Goal: Communication & Community: Answer question/provide support

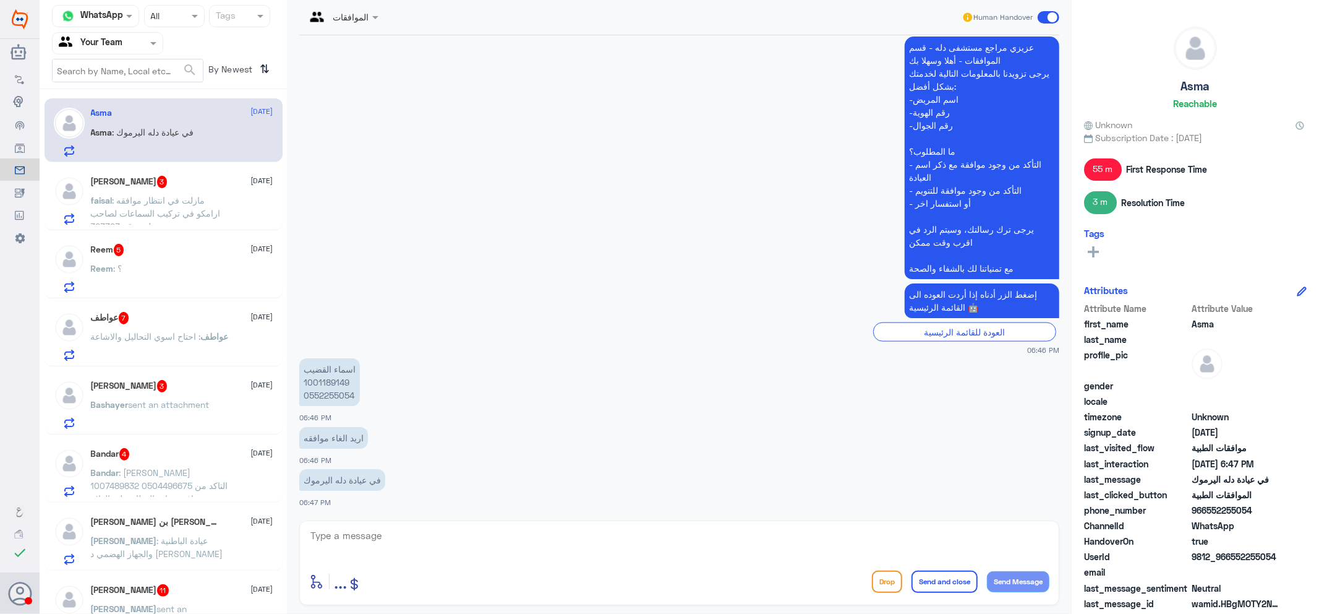
click at [142, 218] on p "faisal : مازلت في انتظار موافقه ارامكو في تركيب السماعات لصاحب ملف رقم 323393" at bounding box center [160, 209] width 139 height 31
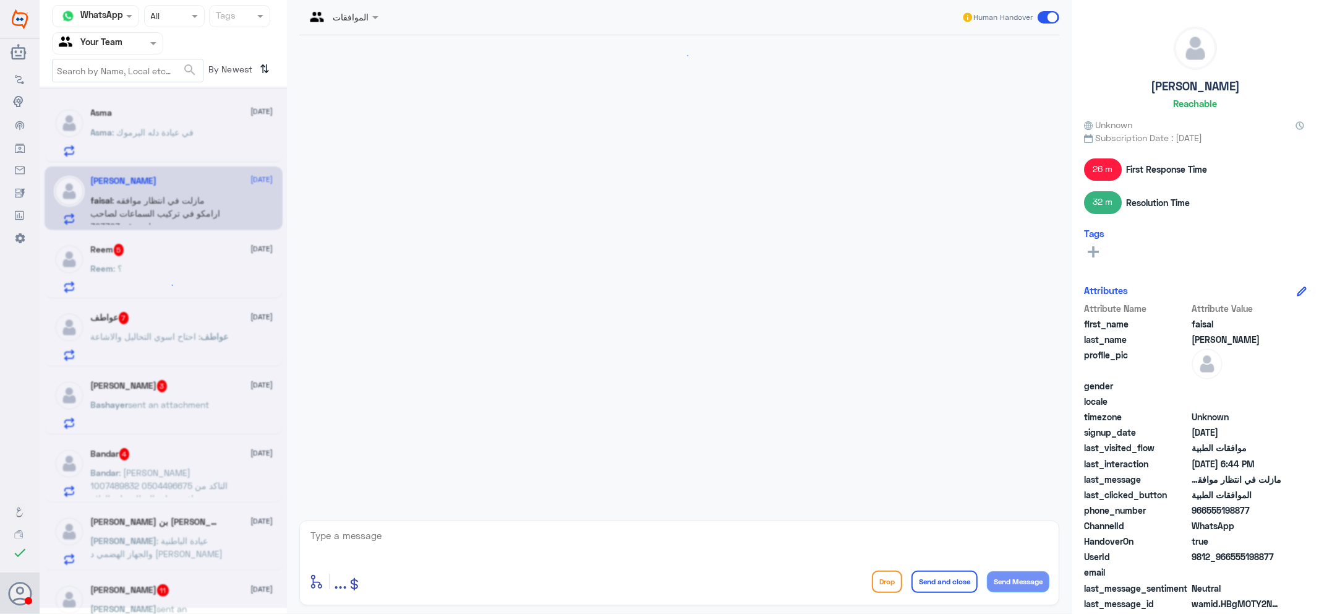
scroll to position [985, 0]
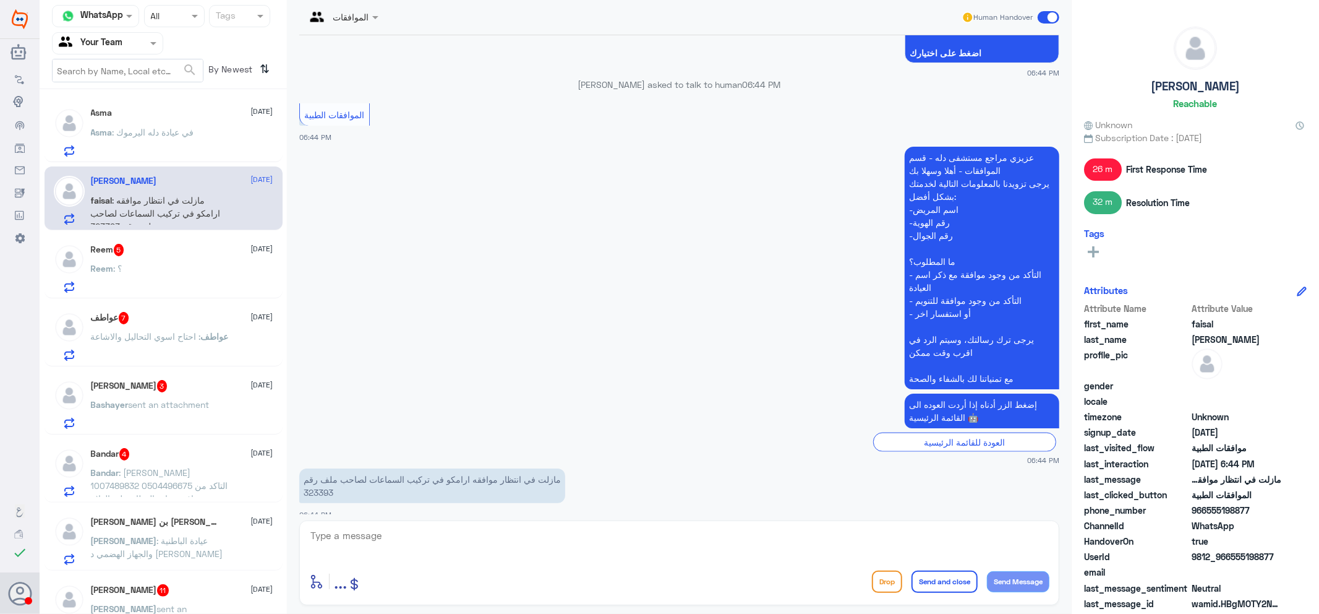
click at [155, 262] on div "Reem 5 8 October Reem : ؟" at bounding box center [182, 268] width 182 height 49
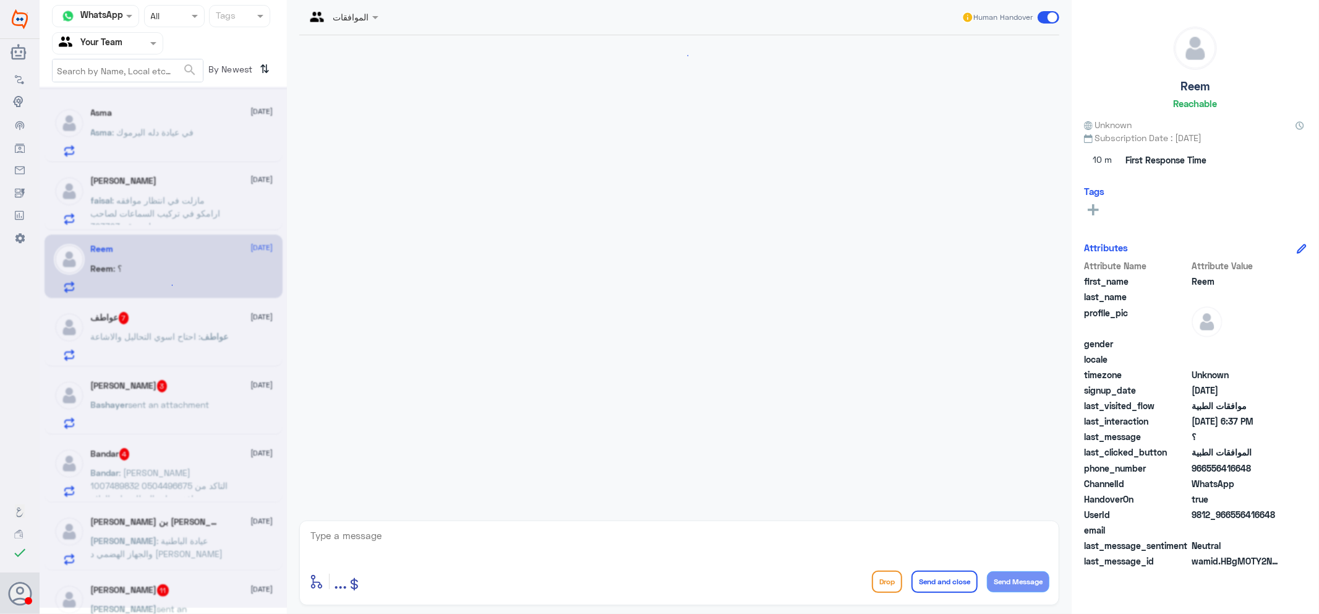
scroll to position [569, 0]
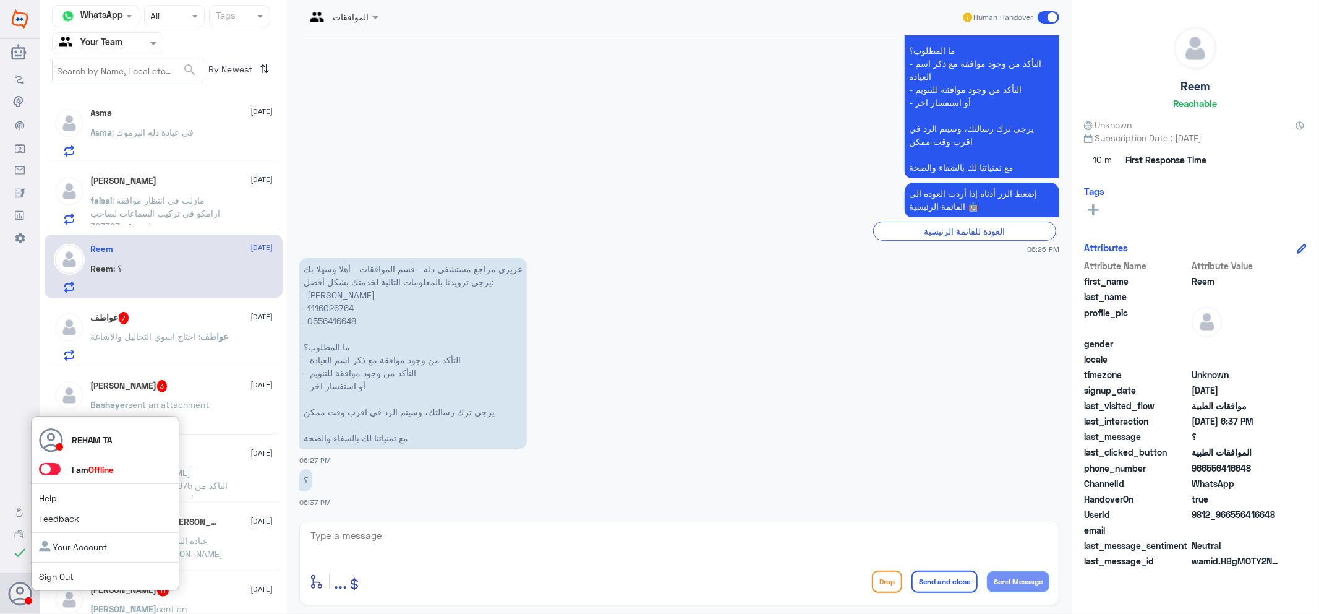
click at [43, 473] on span at bounding box center [50, 469] width 22 height 12
click at [0, 0] on input "checkbox" at bounding box center [0, 0] width 0 height 0
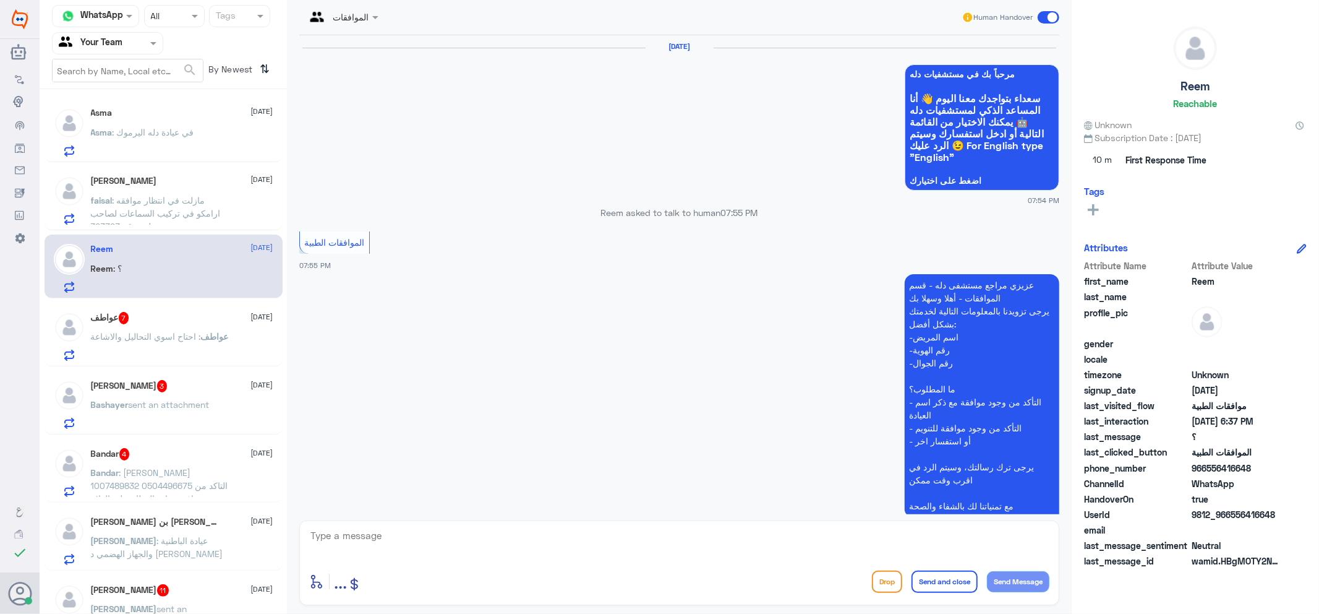
scroll to position [1078, 0]
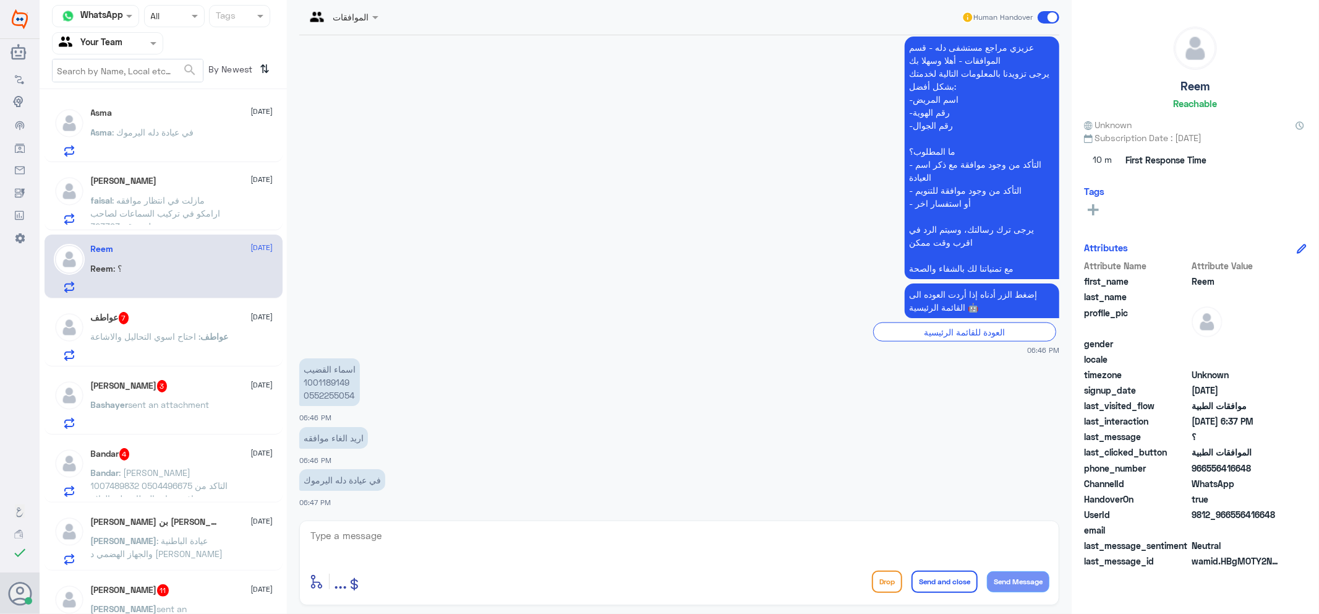
click at [157, 126] on p "Asma : في عيادة دله اليرموك" at bounding box center [142, 141] width 103 height 31
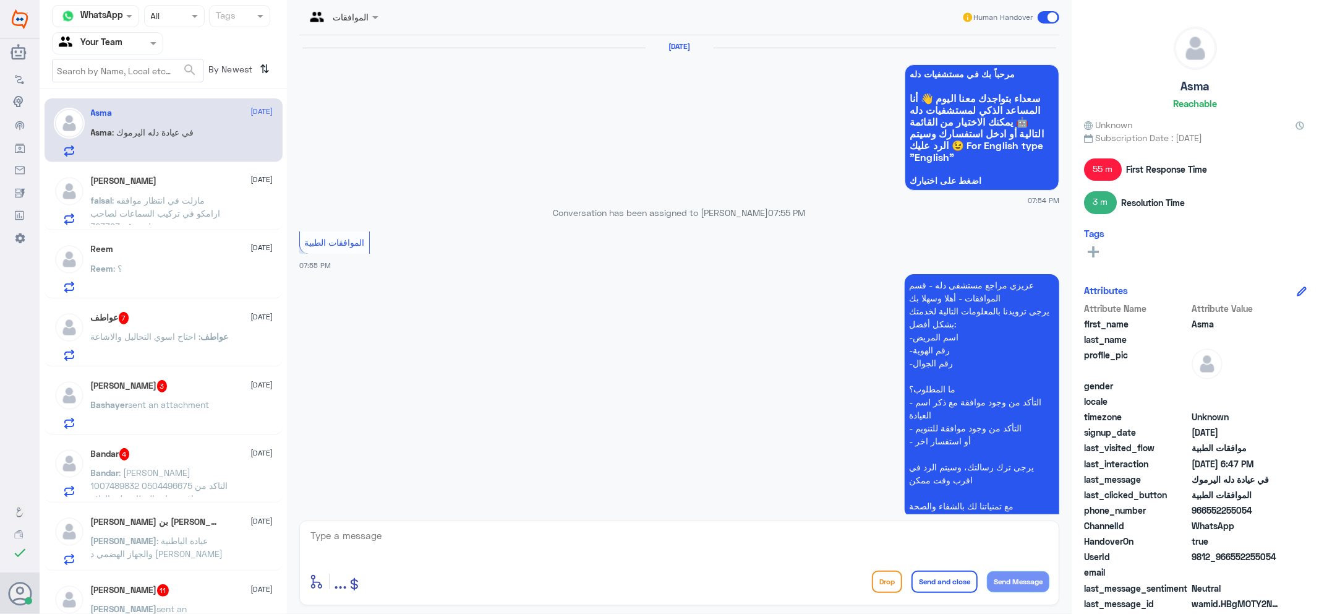
scroll to position [1078, 0]
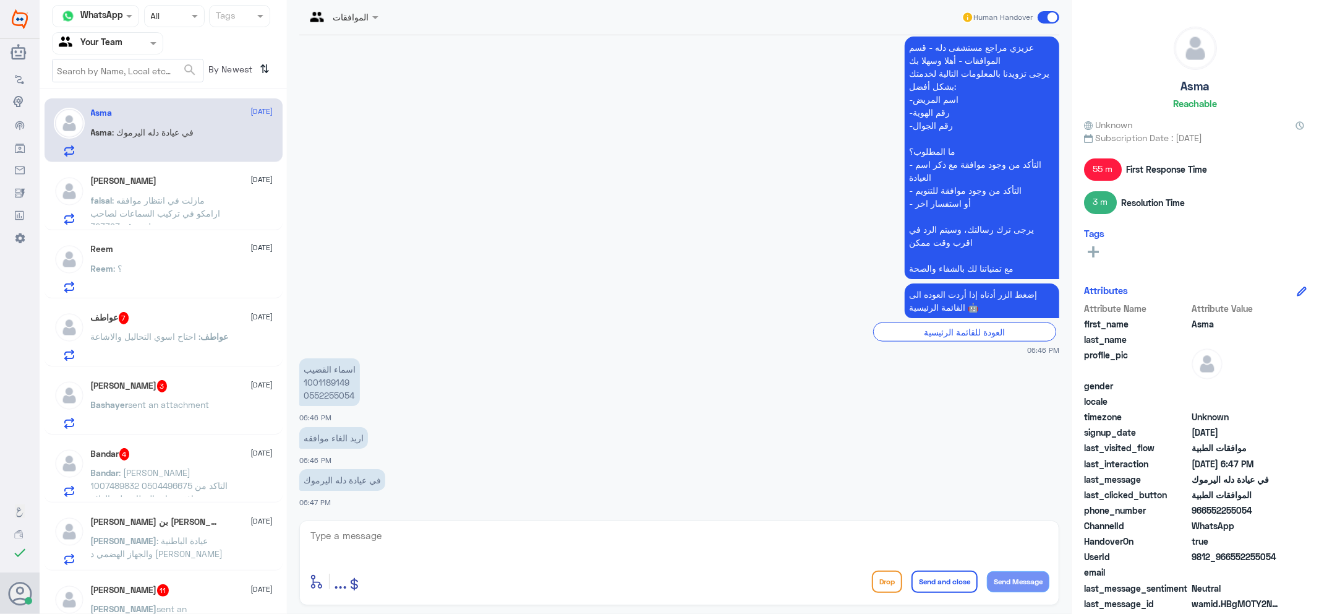
click at [134, 403] on span "sent an attachment" at bounding box center [169, 404] width 81 height 11
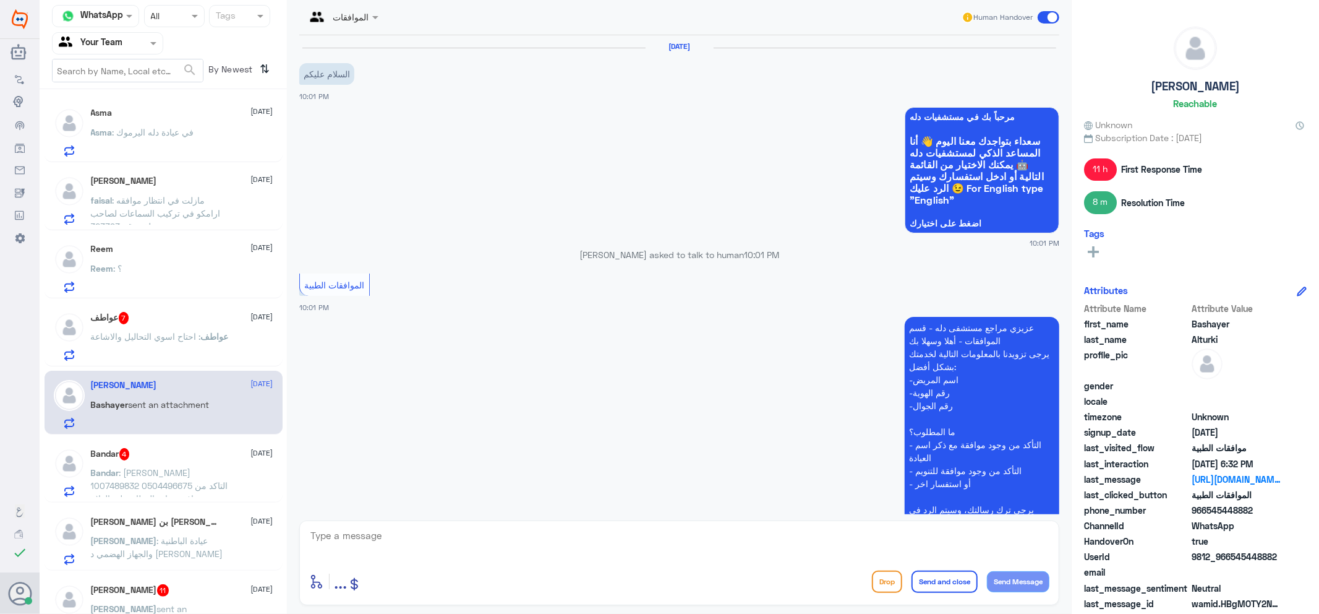
scroll to position [1127, 0]
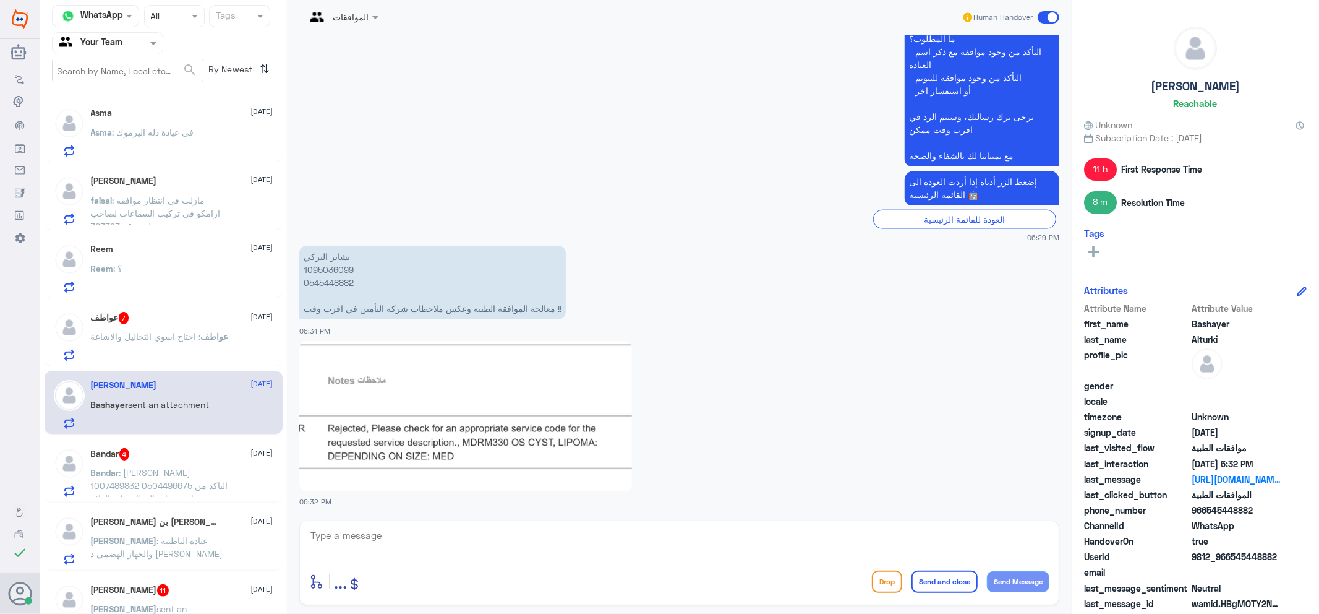
click at [130, 470] on span ": [PERSON_NAME] 1007489832 0504496675 التاكد من وجود موافقة عيادة العظام على ال…" at bounding box center [159, 491] width 137 height 49
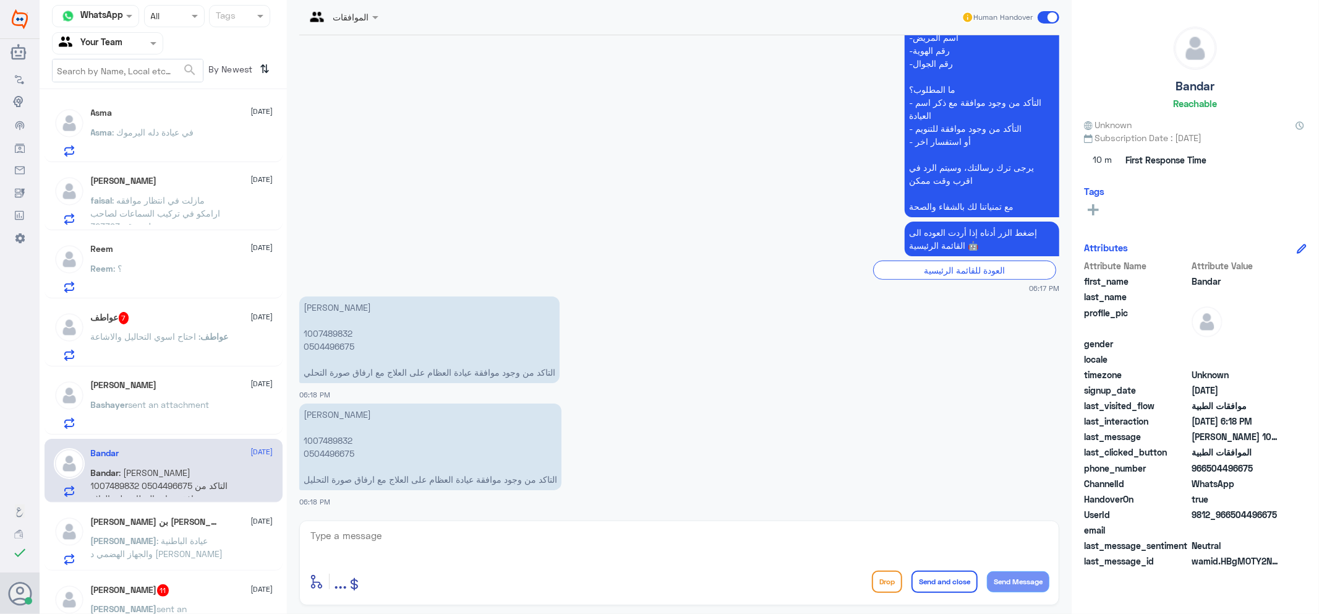
click at [174, 143] on p "Asma : في عيادة دله اليرموك" at bounding box center [142, 141] width 103 height 31
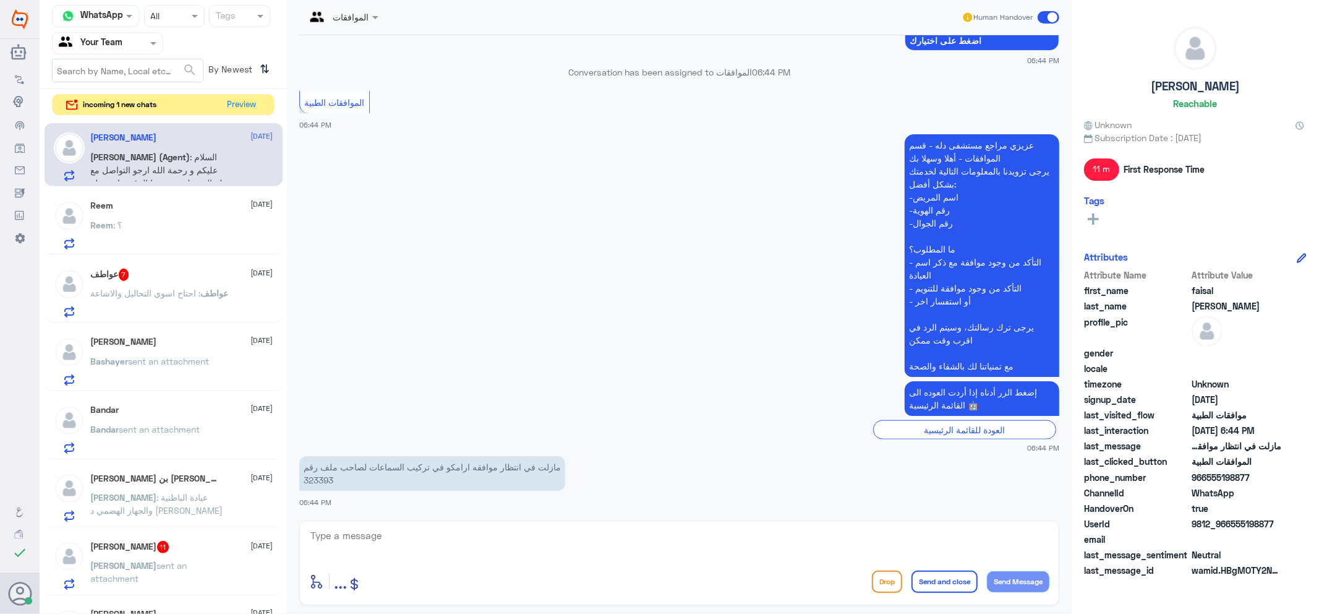
scroll to position [985, 0]
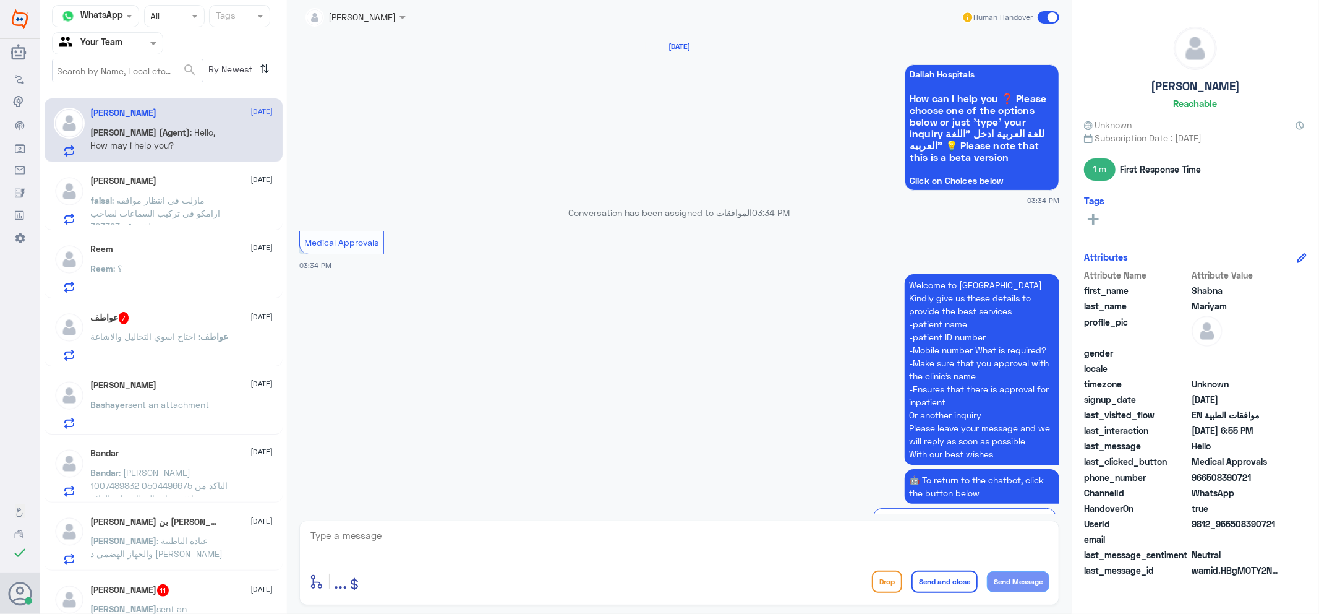
scroll to position [1006, 0]
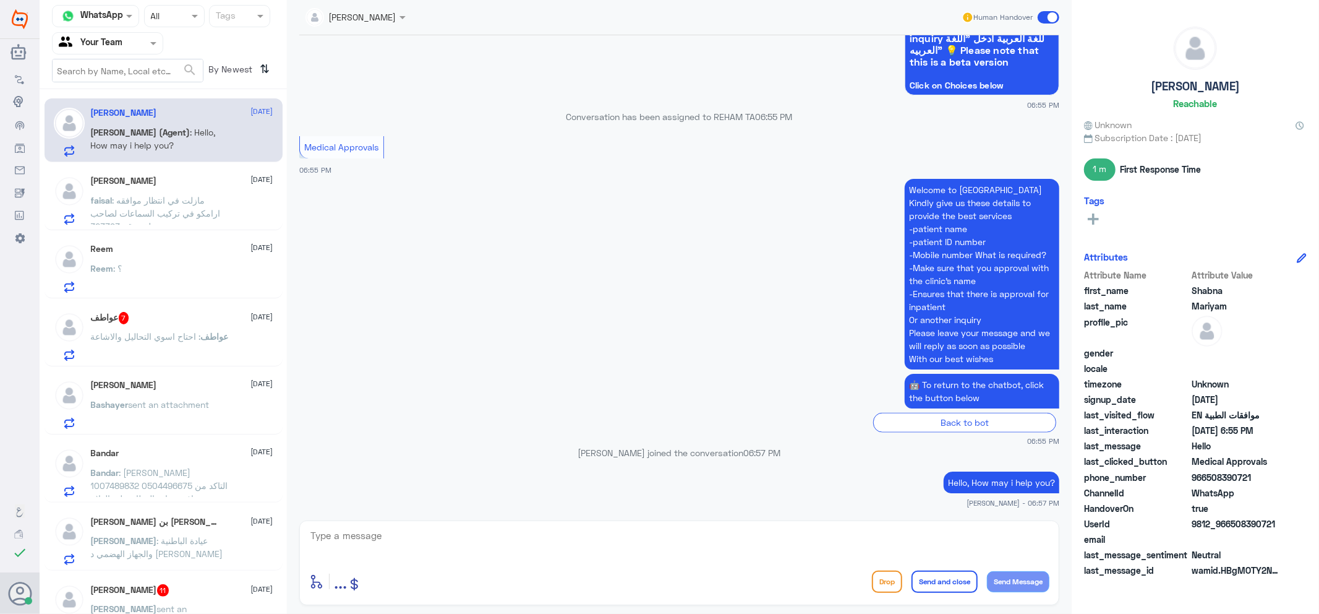
click at [169, 195] on span ": مازلت في انتظار موافقه ارامكو في تركيب السماعات لصاحب ملف رقم 323393" at bounding box center [156, 213] width 130 height 36
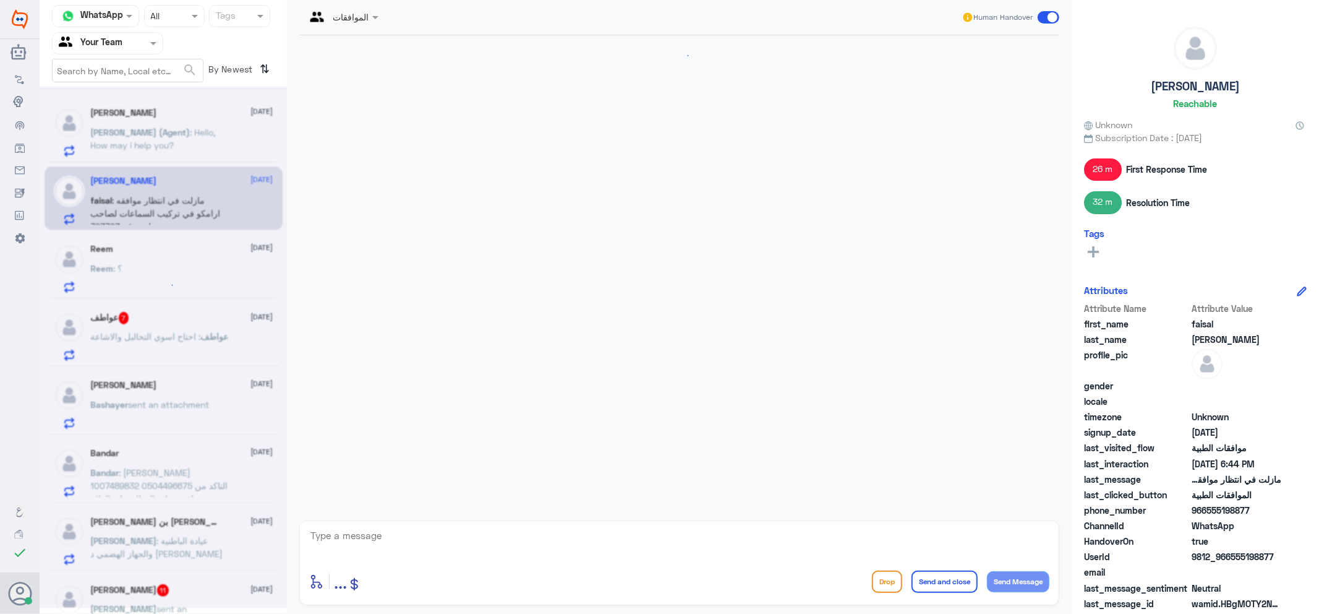
scroll to position [985, 0]
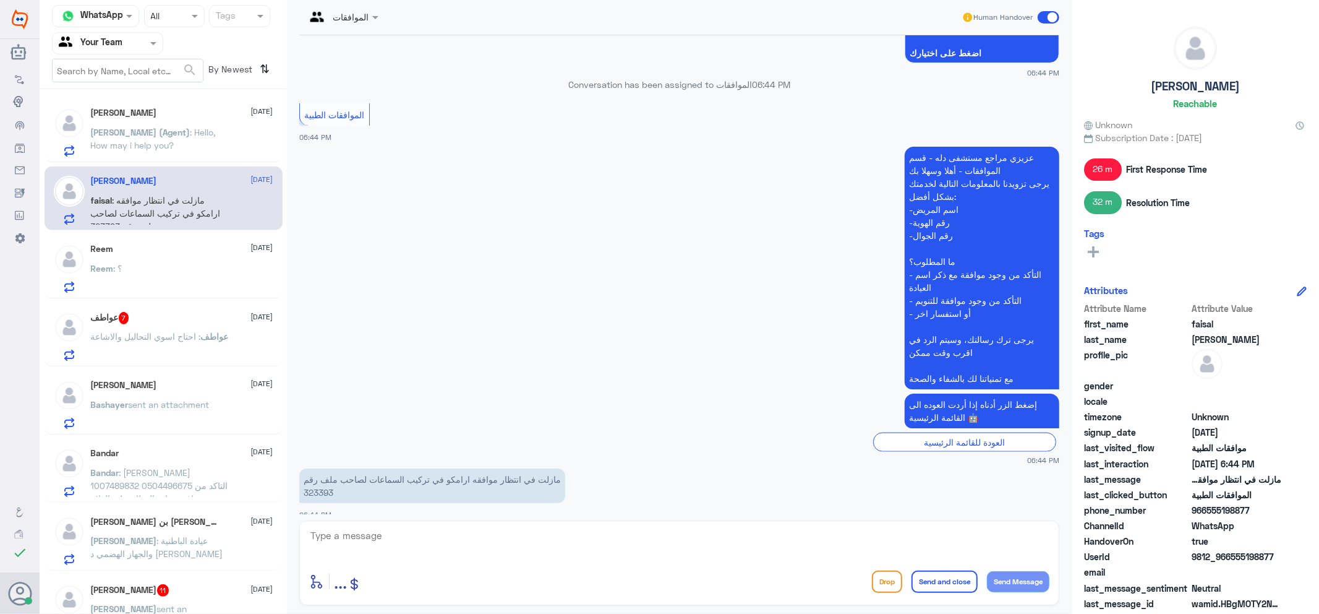
click at [174, 135] on span ": Hello, How may i help you?" at bounding box center [153, 139] width 125 height 24
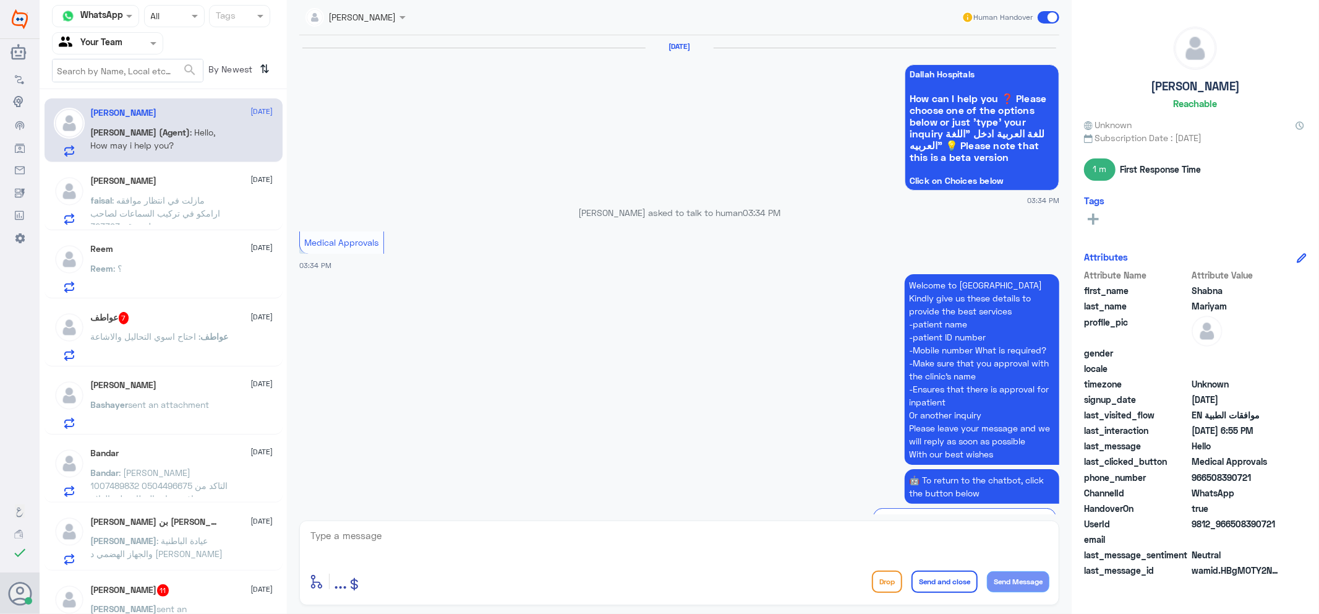
scroll to position [1006, 0]
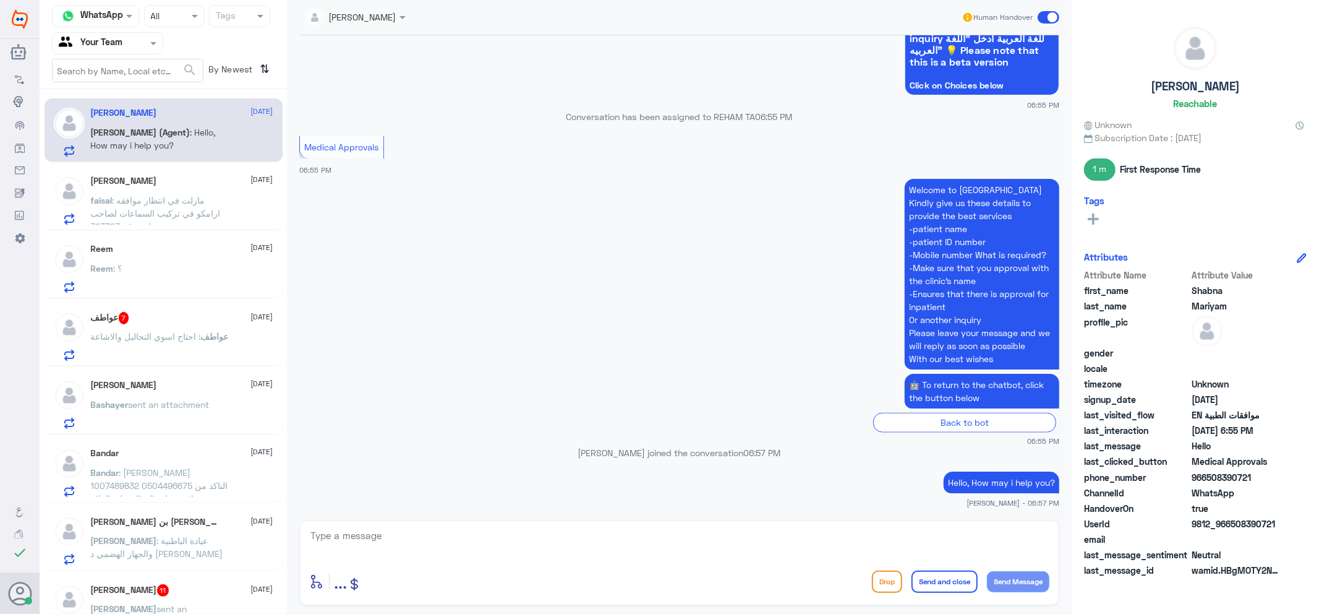
click at [145, 195] on span ": مازلت في انتظار موافقه ارامكو في تركيب السماعات لصاحب ملف رقم 323393" at bounding box center [156, 213] width 130 height 36
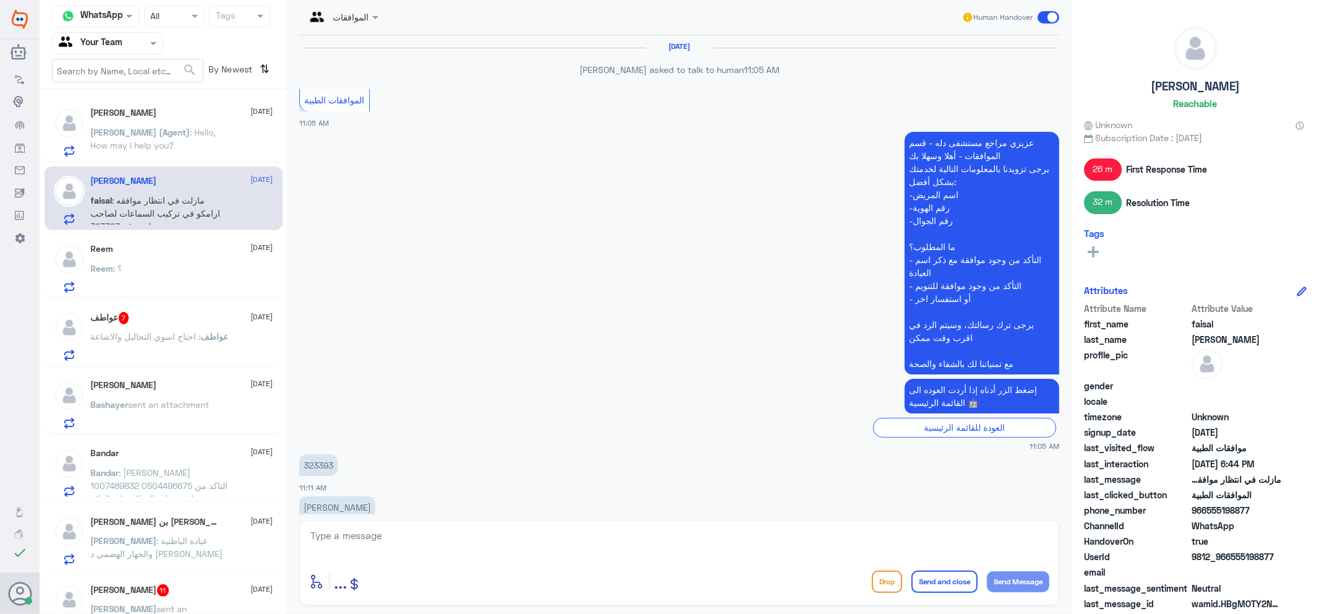
scroll to position [985, 0]
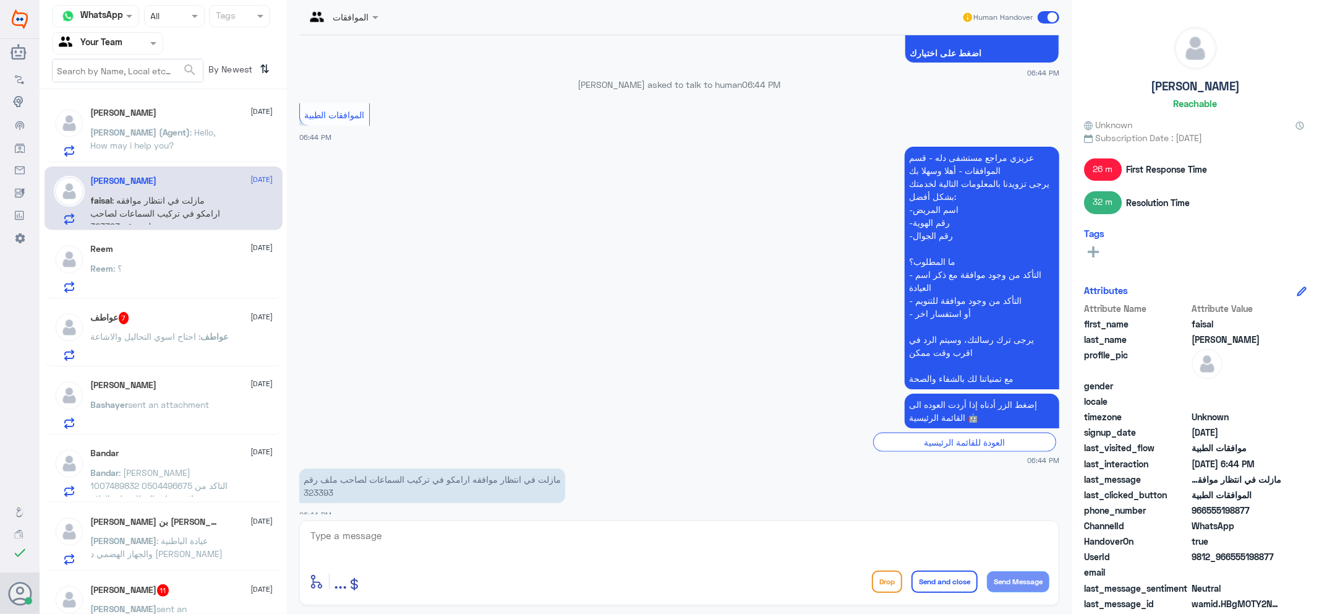
click at [149, 277] on div "Reem : ؟" at bounding box center [182, 279] width 182 height 28
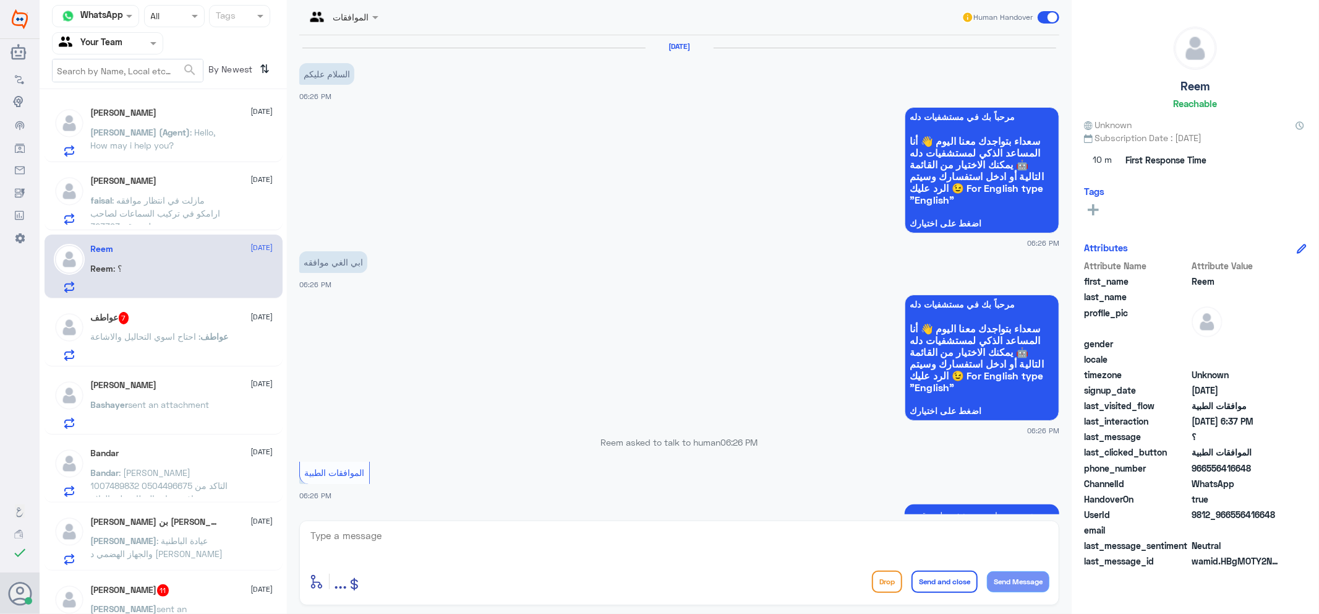
scroll to position [569, 0]
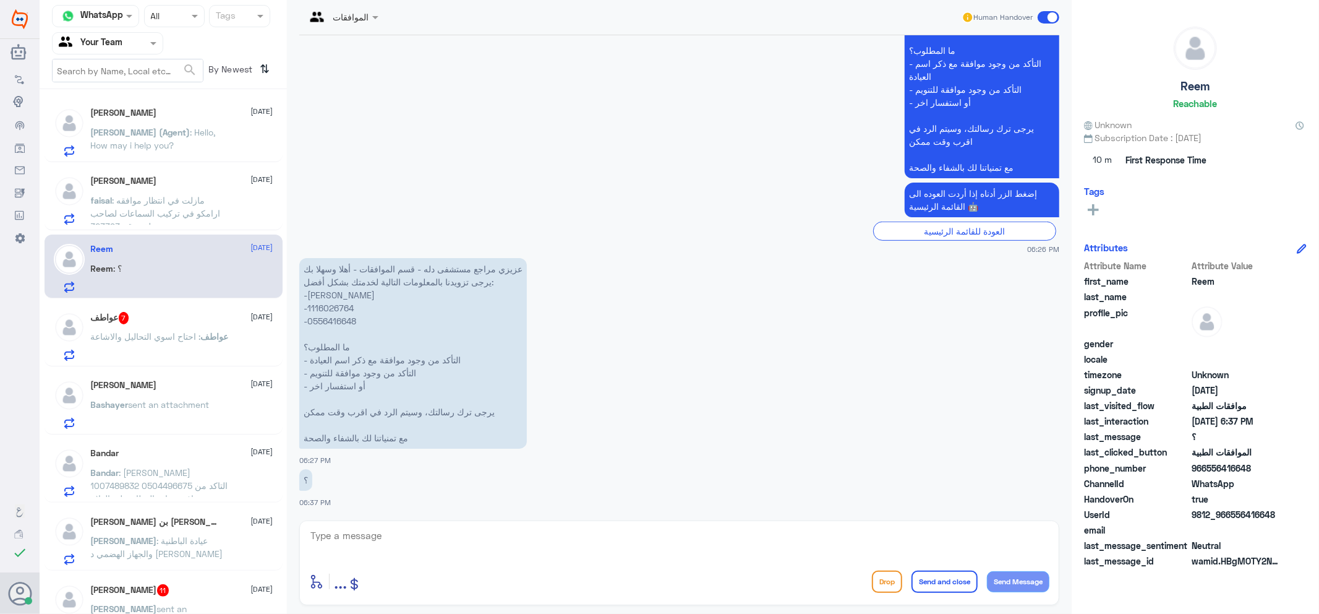
click at [137, 314] on div "عواطف 7 8 October" at bounding box center [182, 318] width 182 height 12
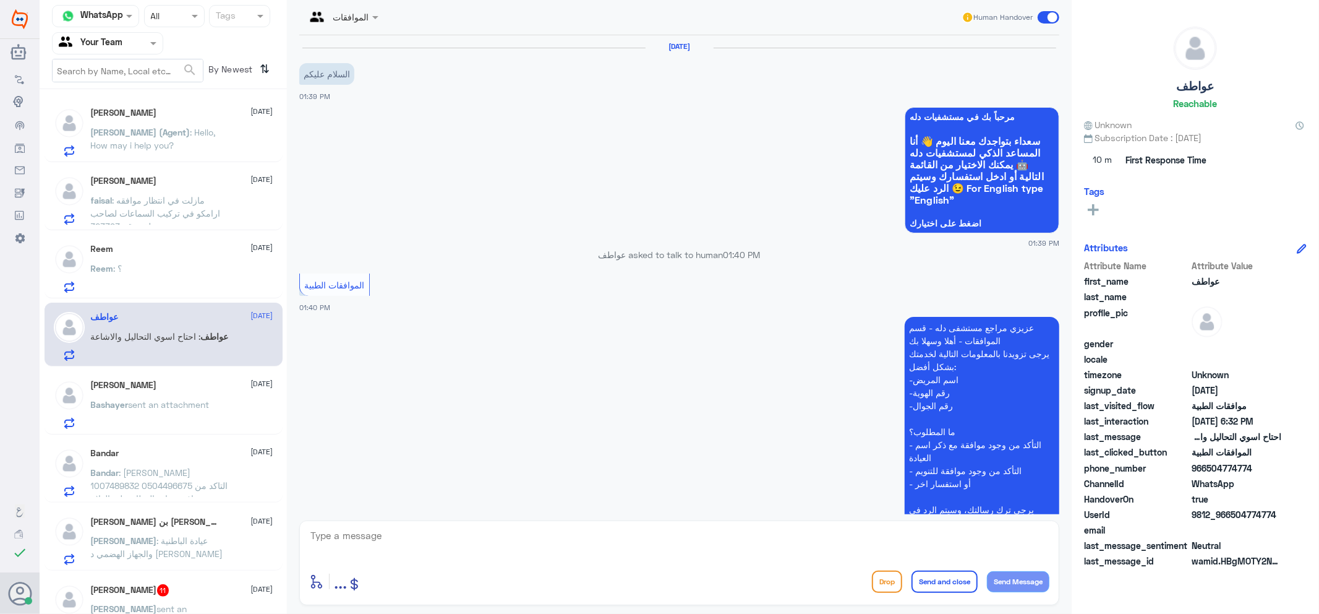
scroll to position [930, 0]
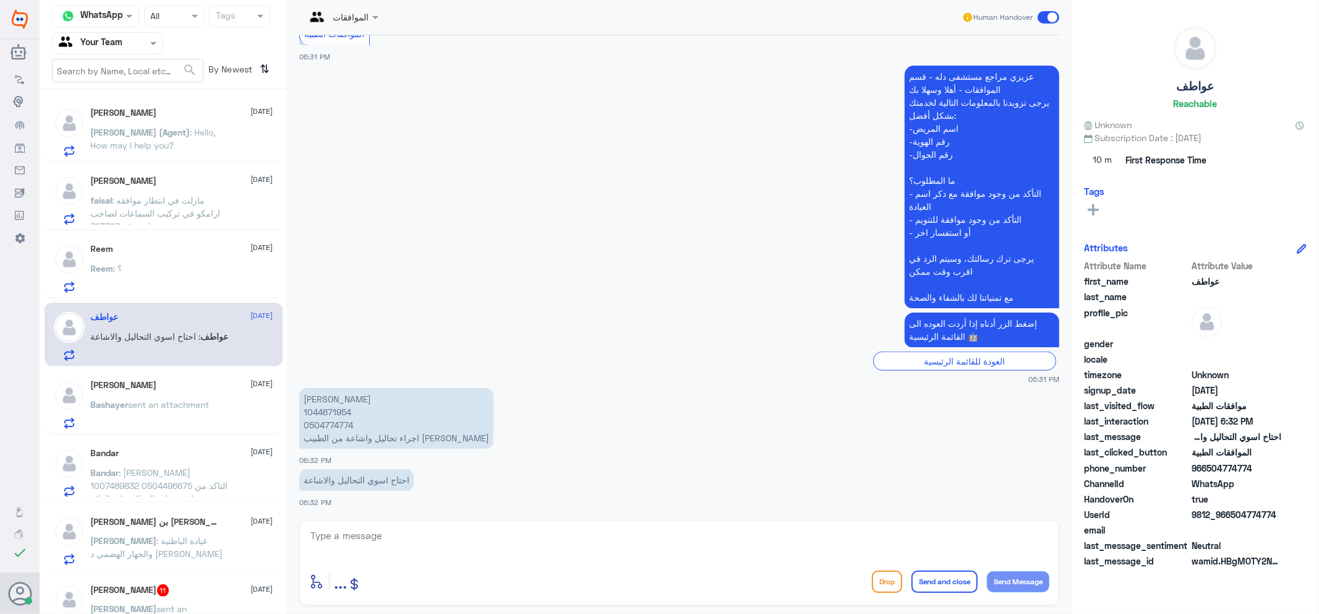
click at [149, 411] on p "Bashayer sent an attachment" at bounding box center [150, 413] width 119 height 31
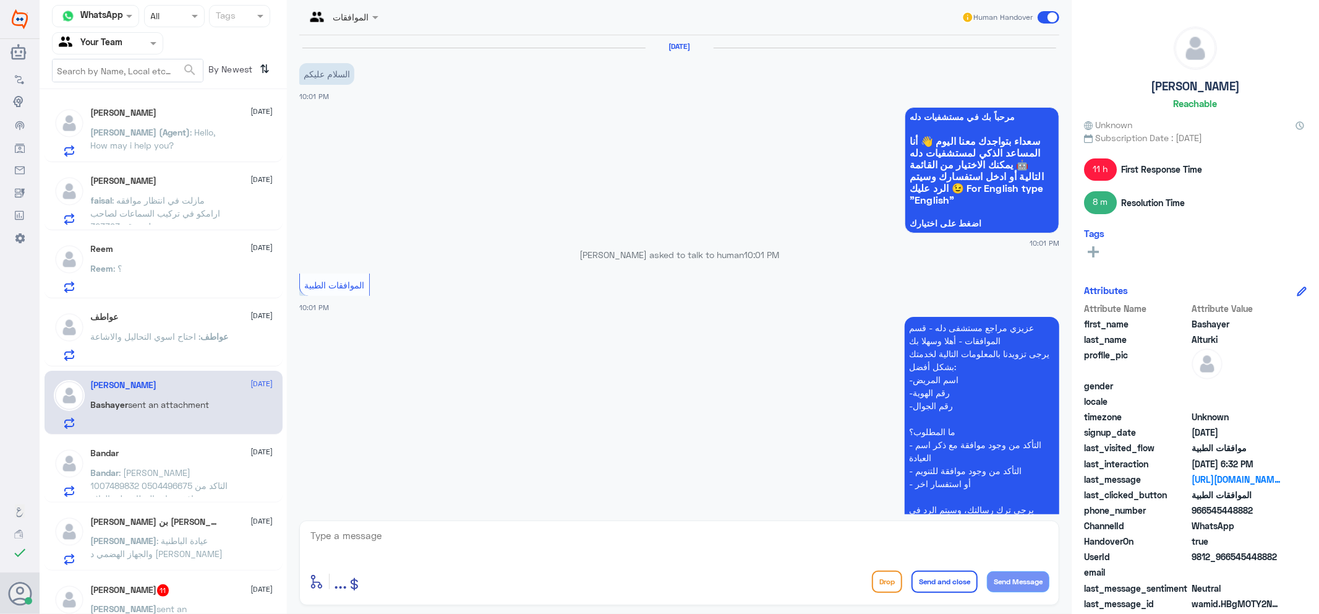
scroll to position [1127, 0]
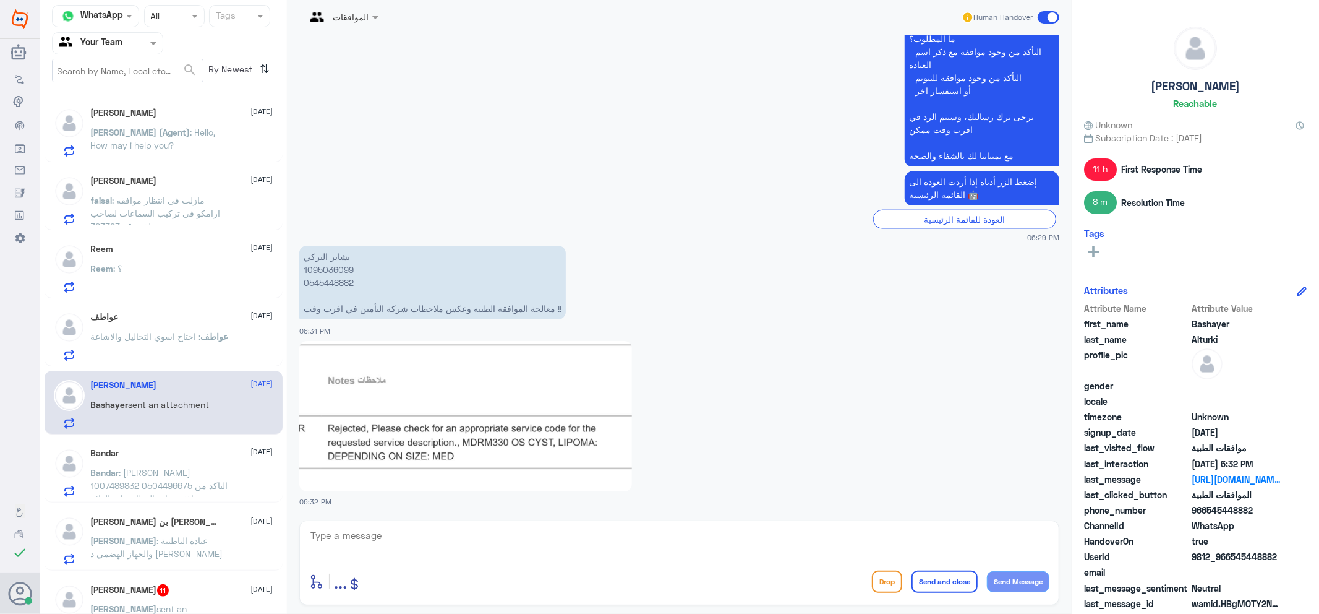
click at [149, 473] on span ": [PERSON_NAME] 1007489832 0504496675 التاكد من وجود موافقة عيادة العظام على ال…" at bounding box center [159, 491] width 137 height 49
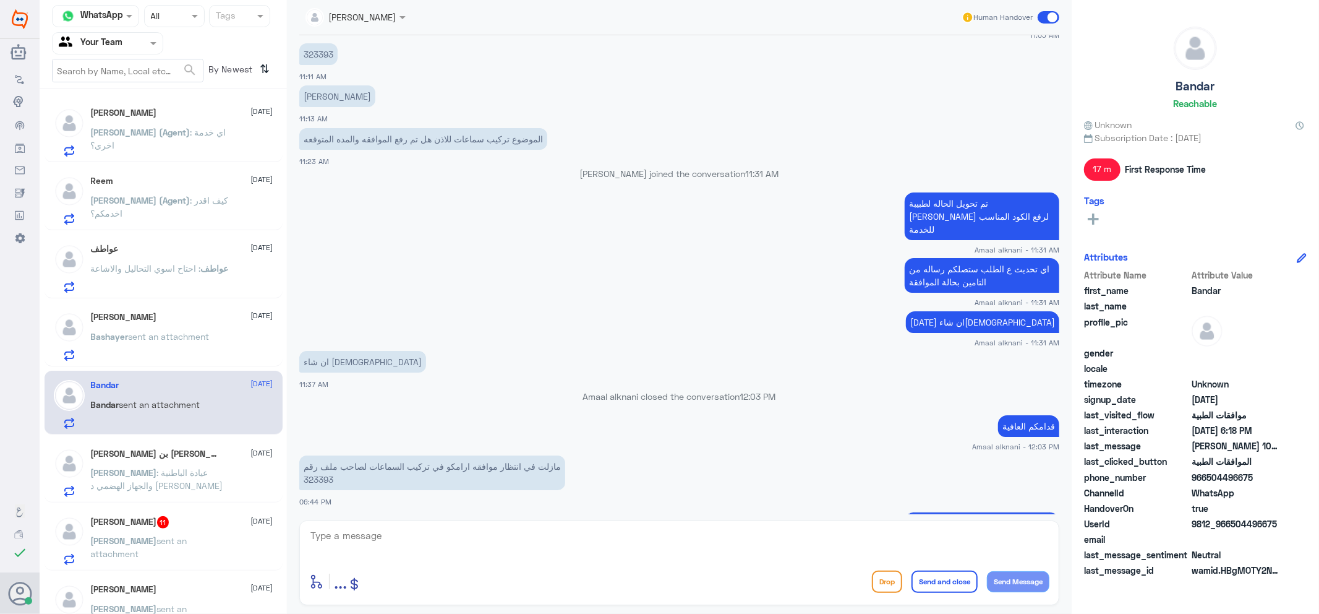
scroll to position [1044, 0]
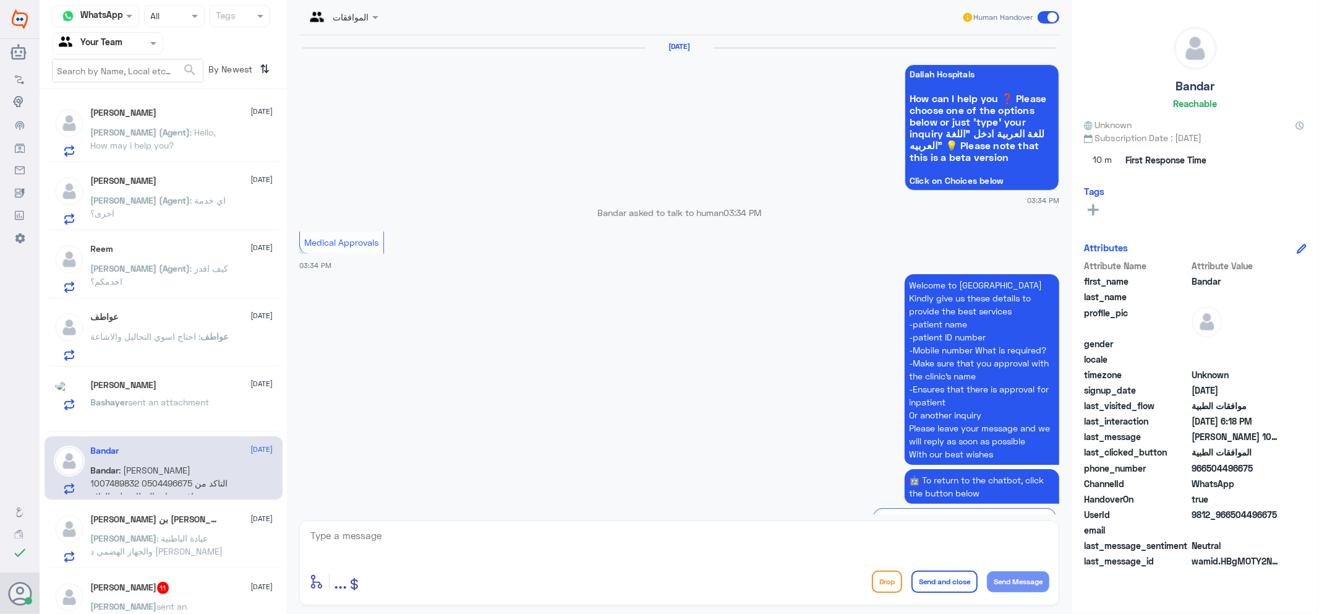
scroll to position [1006, 0]
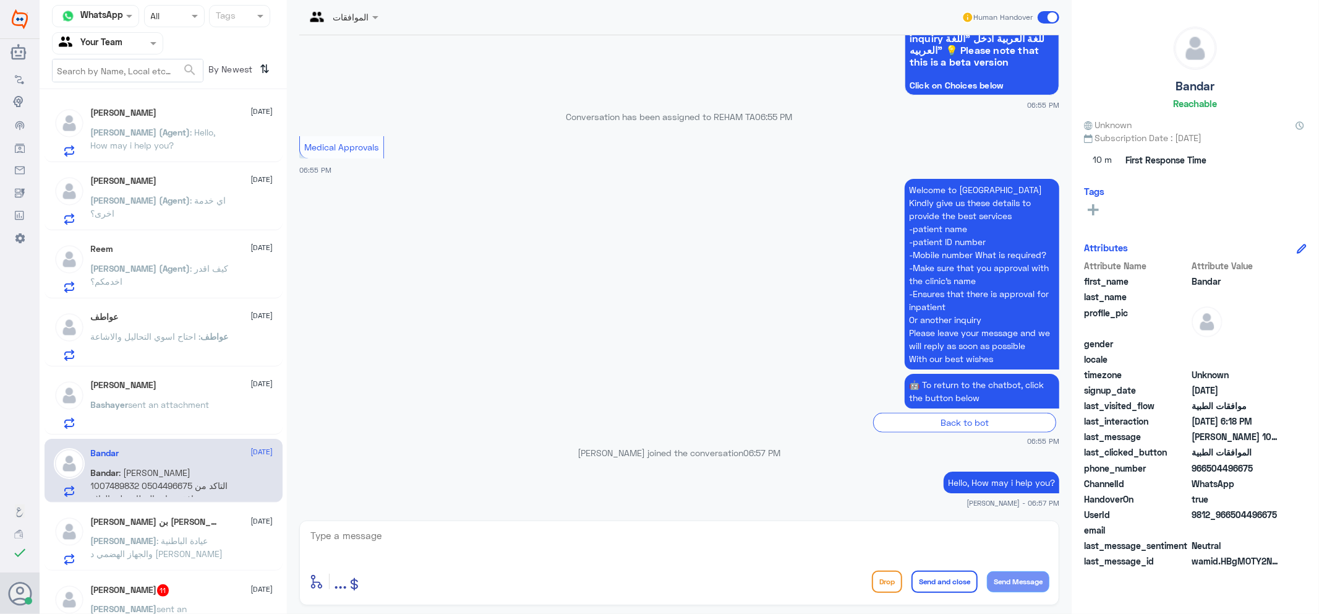
click at [197, 149] on p "Abdullah (Agent) : Hello, How may i help you?" at bounding box center [160, 141] width 139 height 31
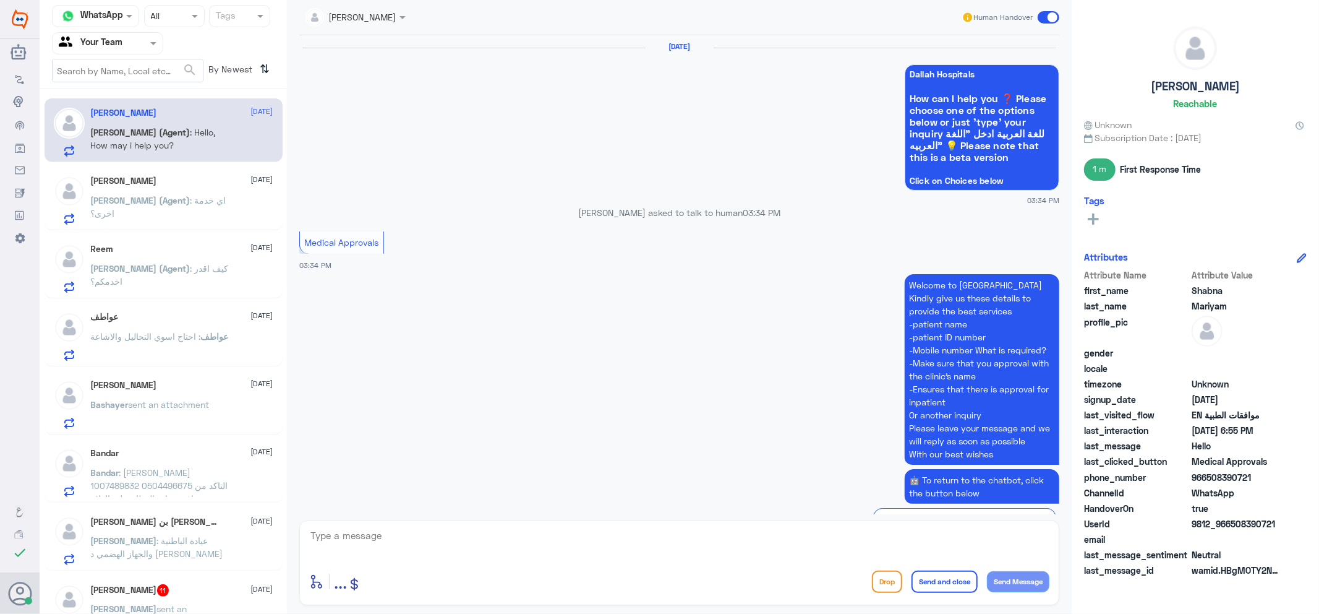
scroll to position [1006, 0]
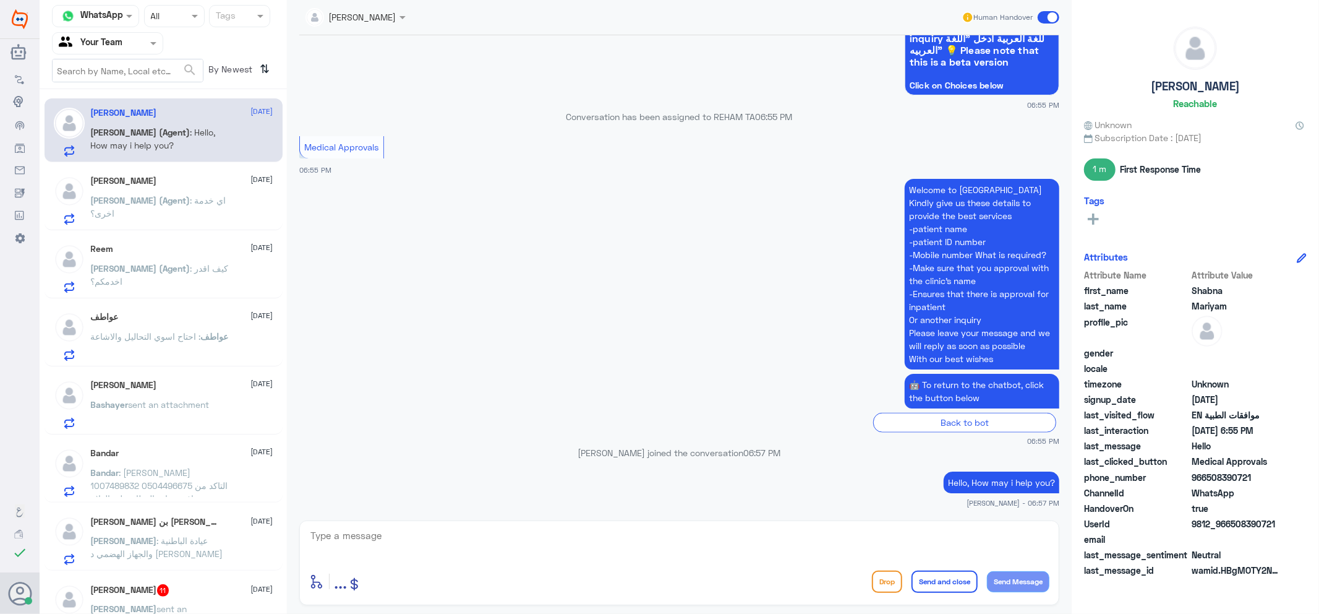
click at [186, 191] on div "faisal abdullah 8 October Abdullah (Agent) : اي خدمة اخرى؟" at bounding box center [182, 200] width 182 height 49
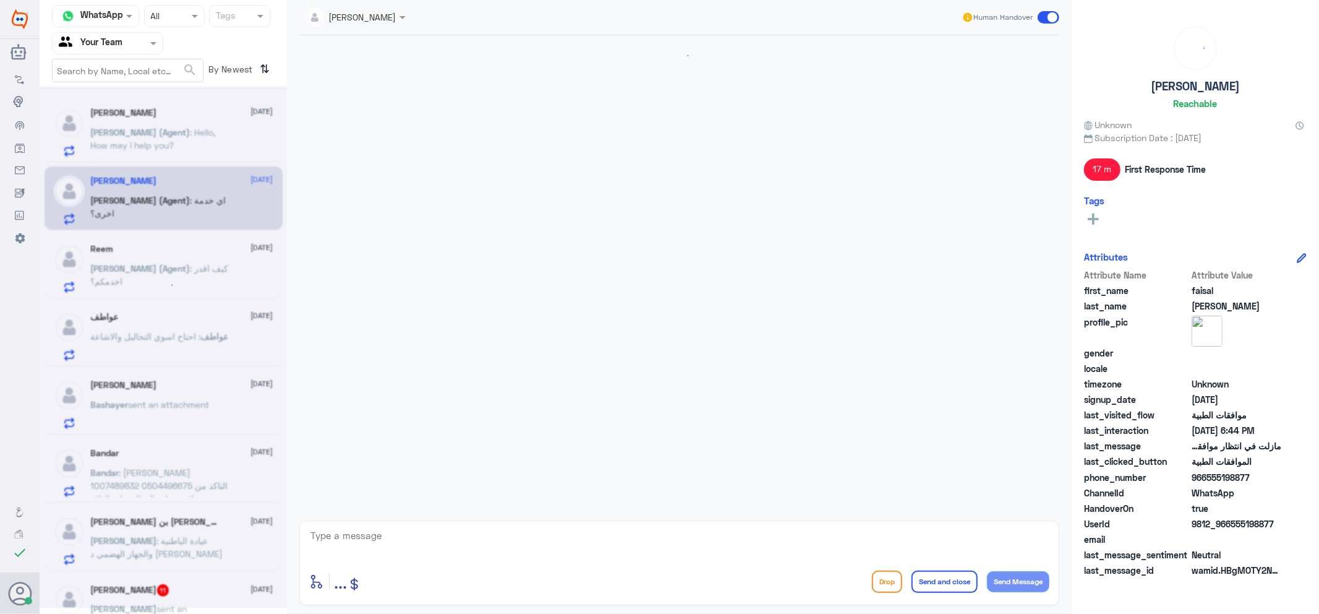
scroll to position [722, 0]
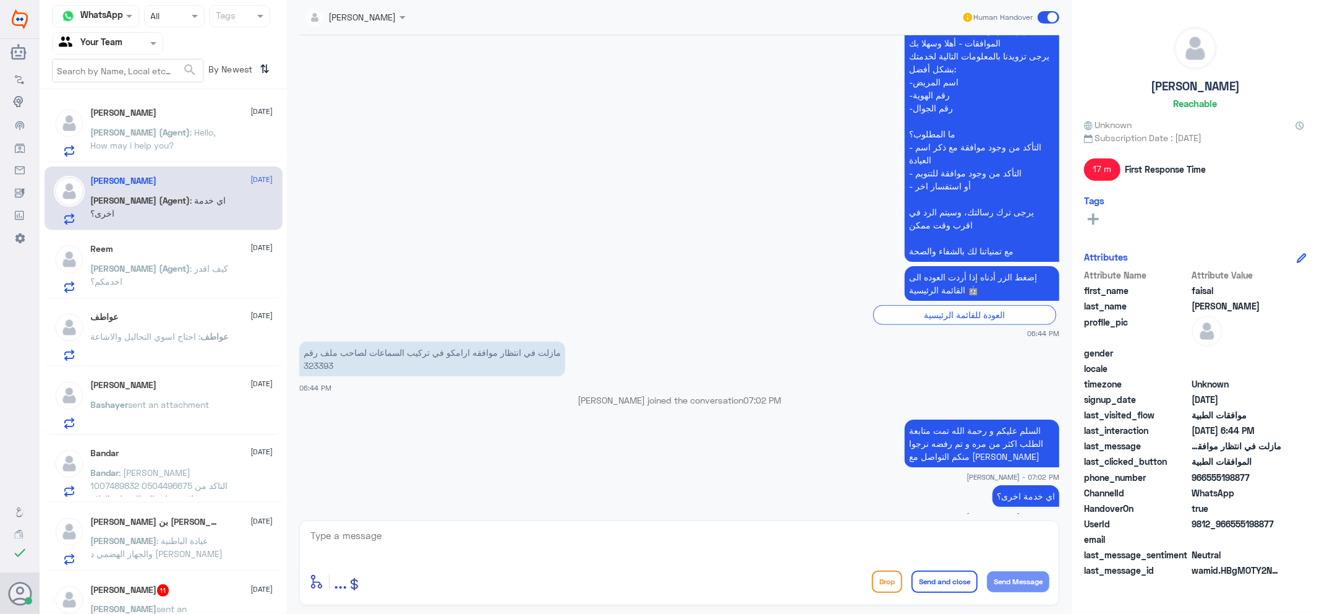
click at [178, 236] on div "Reem 8 October Abdullah (Agent) : كيف اقدر اخدمكم؟" at bounding box center [164, 266] width 238 height 64
click at [175, 269] on span ": كيف اقدر اخدمكم؟" at bounding box center [160, 275] width 138 height 24
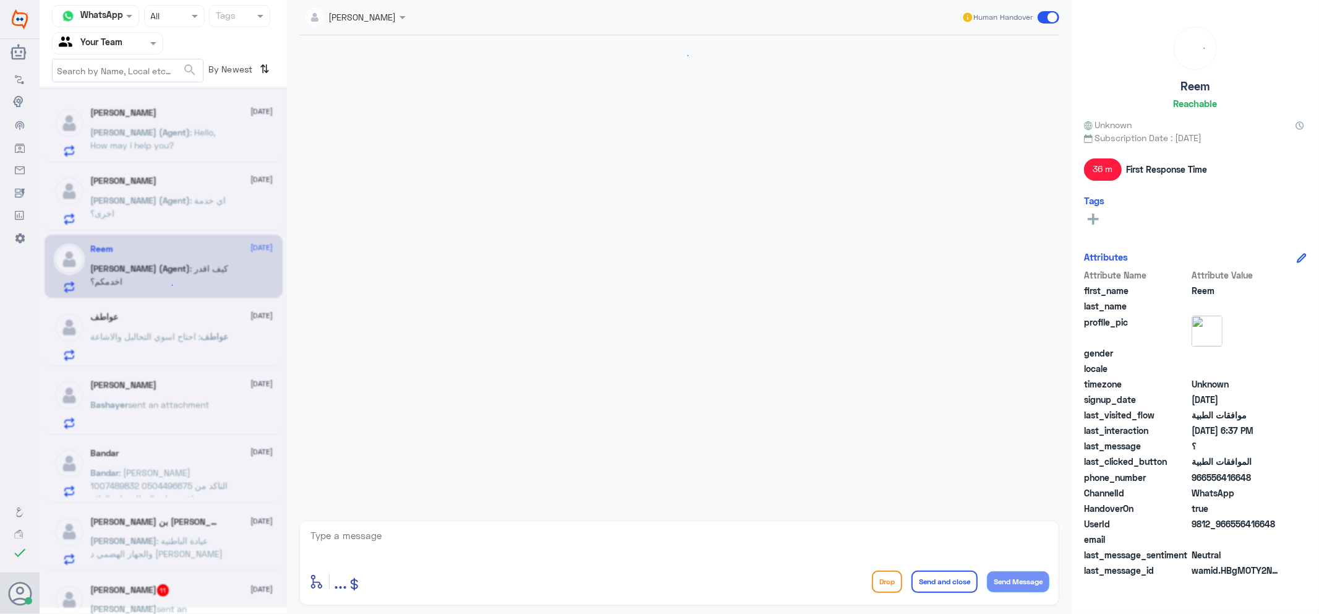
scroll to position [671, 0]
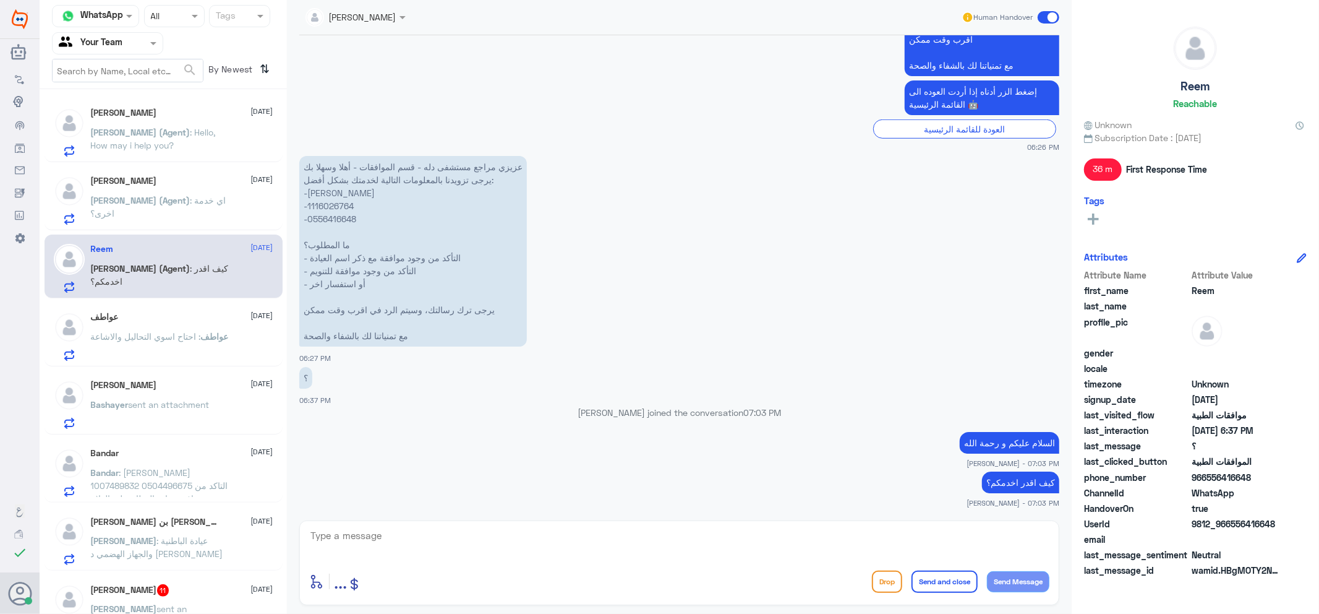
click at [169, 120] on div "Shabna Mariyam 8 October Abdullah (Agent) : Hello, How may i help you?" at bounding box center [182, 132] width 182 height 49
